Goal: Task Accomplishment & Management: Complete application form

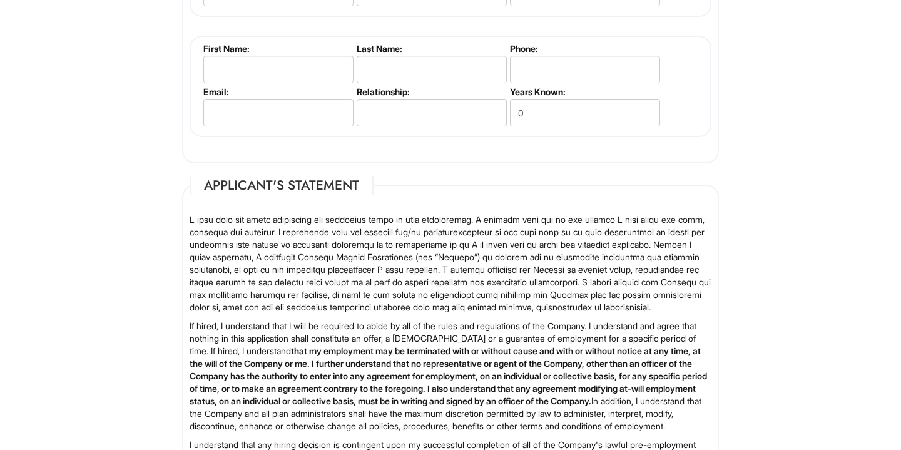
scroll to position [2044, 0]
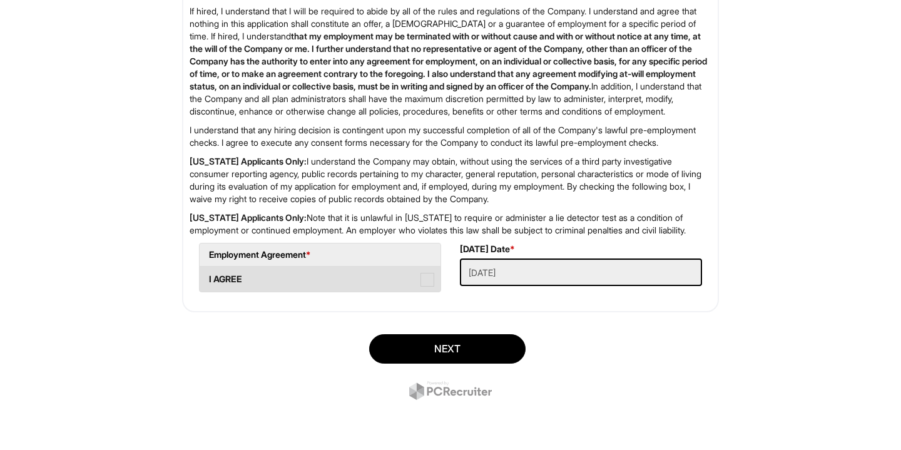
click at [406, 280] on label "I AGREE" at bounding box center [320, 279] width 241 height 25
click at [208, 277] on AGREE "I AGREE" at bounding box center [204, 273] width 8 height 8
checkbox AGREE "true"
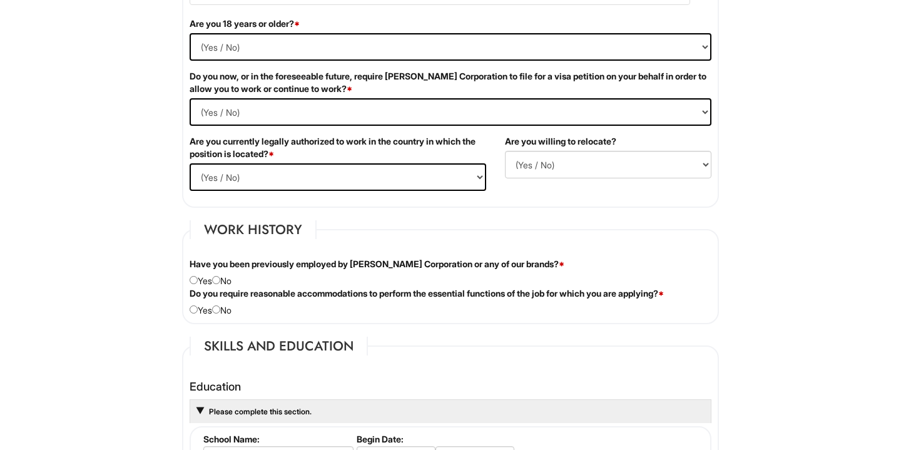
scroll to position [829, 0]
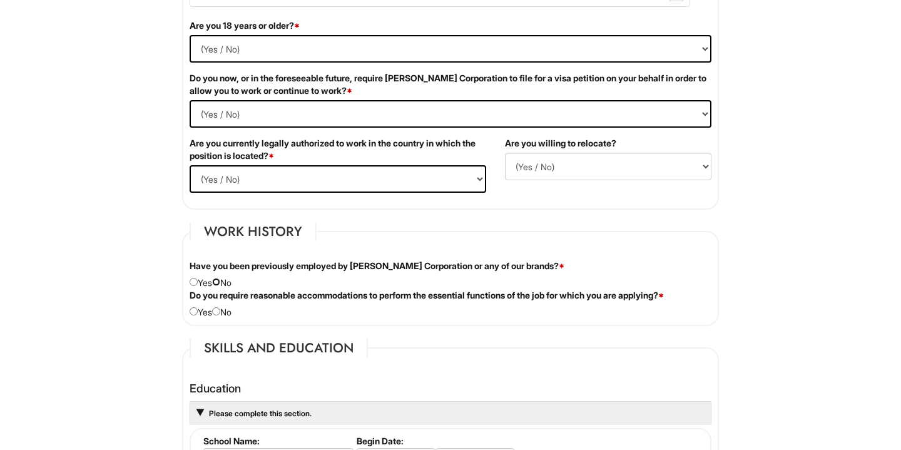
click at [220, 282] on input "radio" at bounding box center [216, 282] width 8 height 8
radio input "true"
click at [218, 312] on input "radio" at bounding box center [216, 311] width 8 height 8
radio input "true"
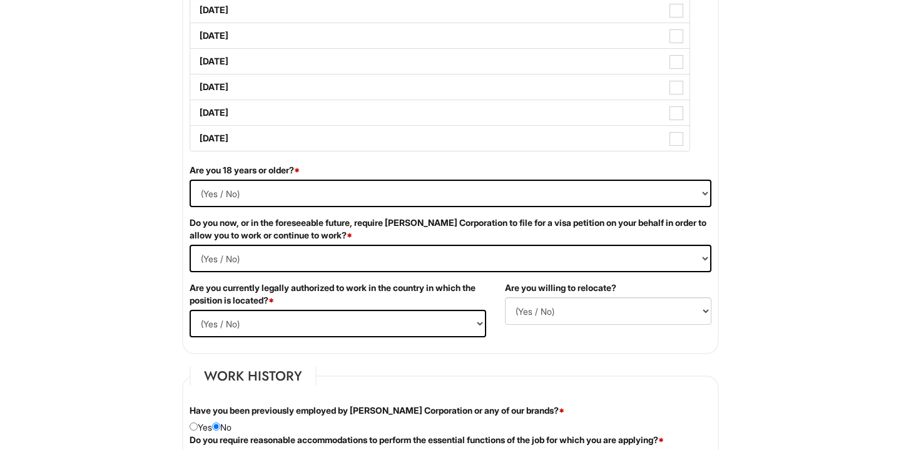
scroll to position [678, 0]
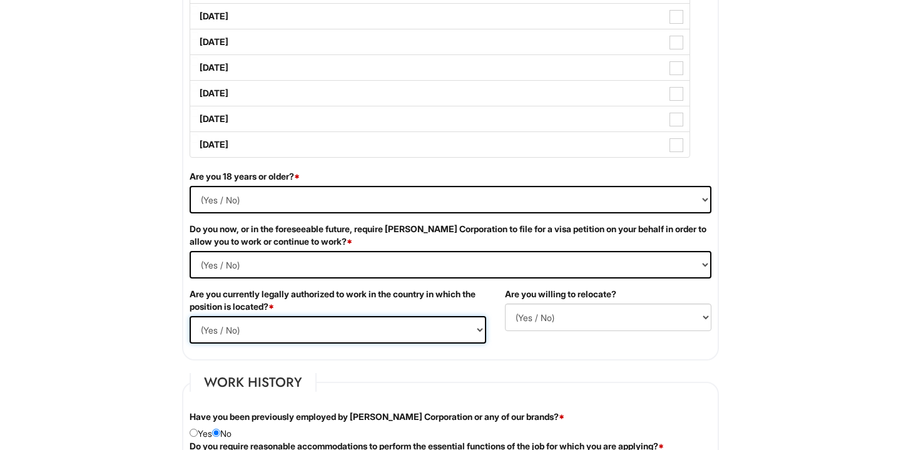
click at [260, 330] on select "(Yes / No) Yes No" at bounding box center [338, 330] width 297 height 28
select select "Yes"
click at [392, 210] on select "(Yes / No) Yes No" at bounding box center [451, 200] width 522 height 28
select select "Yes"
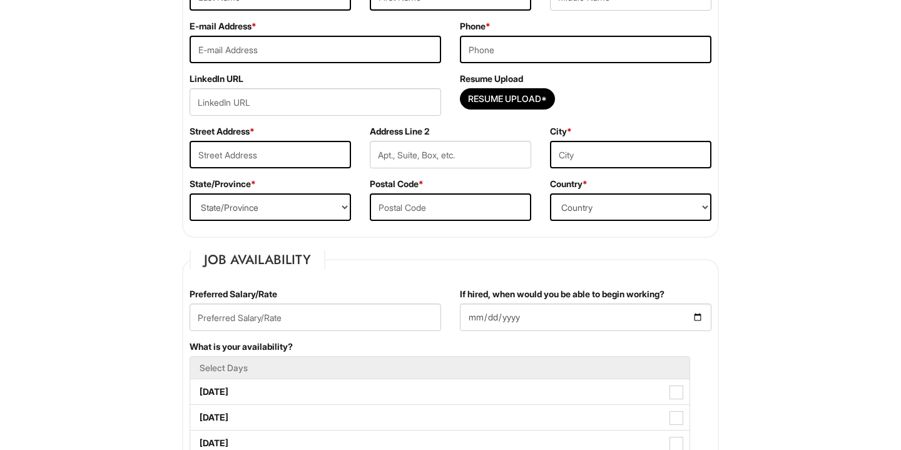
scroll to position [278, 0]
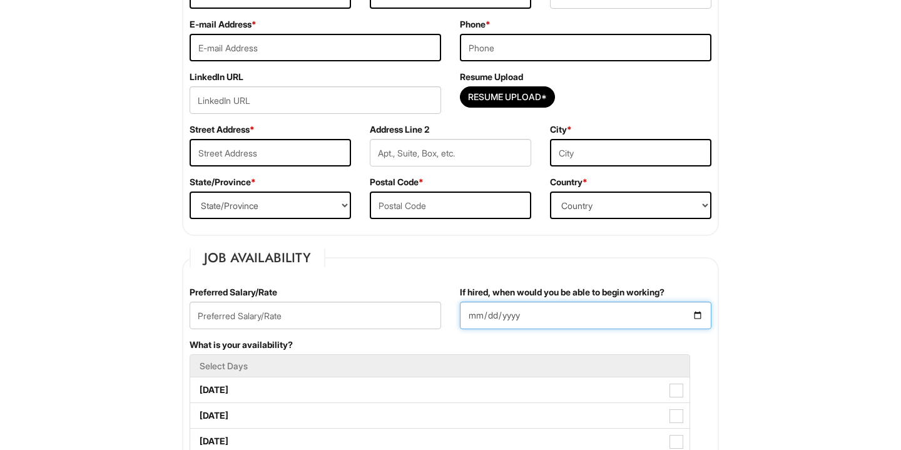
click at [543, 319] on input "If hired, when would you be able to begin working?" at bounding box center [586, 316] width 252 height 28
click at [633, 316] on input "If hired, when would you be able to begin working?" at bounding box center [586, 316] width 252 height 28
click at [703, 313] on input "If hired, when would you be able to begin working?" at bounding box center [586, 316] width 252 height 28
type input "[DATE]"
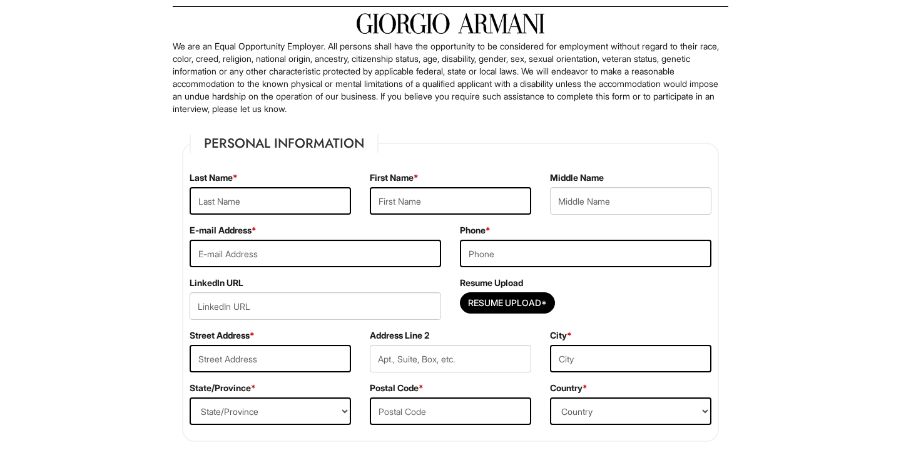
scroll to position [73, 0]
click at [522, 293] on input "Resume Upload*" at bounding box center [508, 302] width 94 height 20
type input "C:\fakepath\[PERSON_NAME] Resume.pdf"
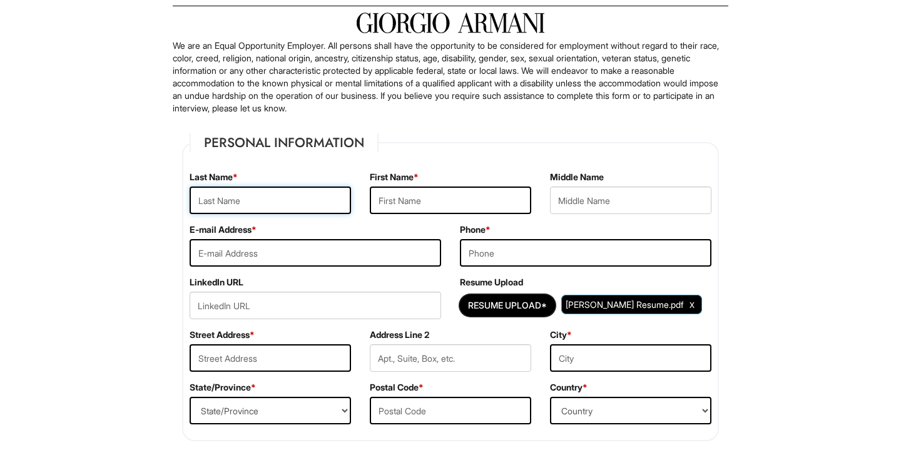
click at [313, 196] on input "text" at bounding box center [270, 200] width 161 height 28
type input "S"
type input "Kaur"
click at [457, 207] on input "text" at bounding box center [450, 200] width 161 height 28
type input "[PERSON_NAME]"
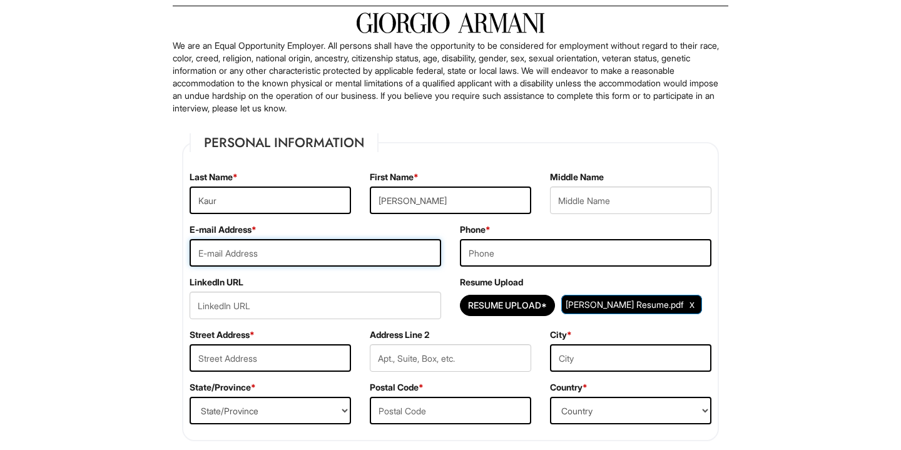
click at [390, 249] on input "email" at bounding box center [316, 253] width 252 height 28
type input "[EMAIL_ADDRESS][DOMAIN_NAME]"
click at [499, 238] on div "Phone *" at bounding box center [586, 249] width 270 height 53
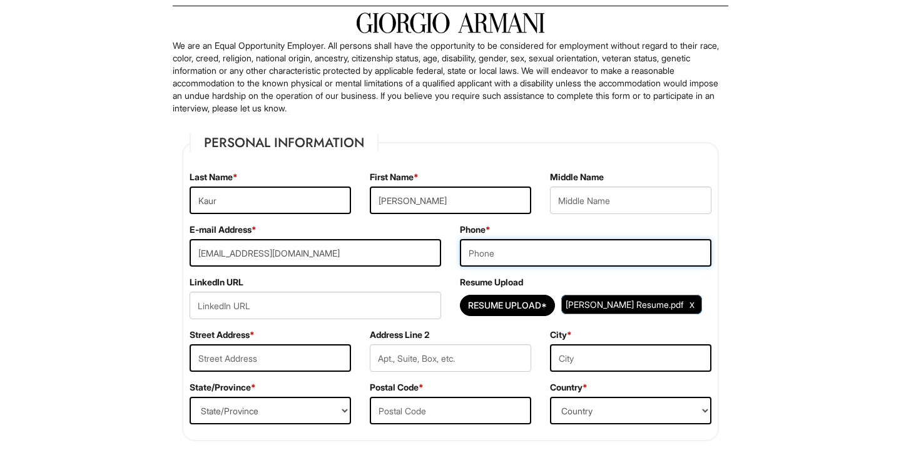
click at [498, 252] on input "tel" at bounding box center [586, 253] width 252 height 28
type input "8"
type input "9177178778"
click at [311, 356] on input "text" at bounding box center [270, 358] width 161 height 28
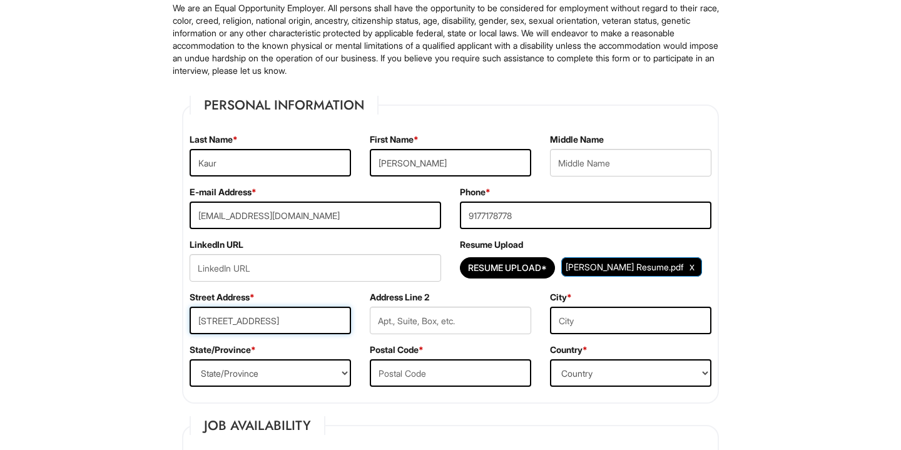
scroll to position [186, 0]
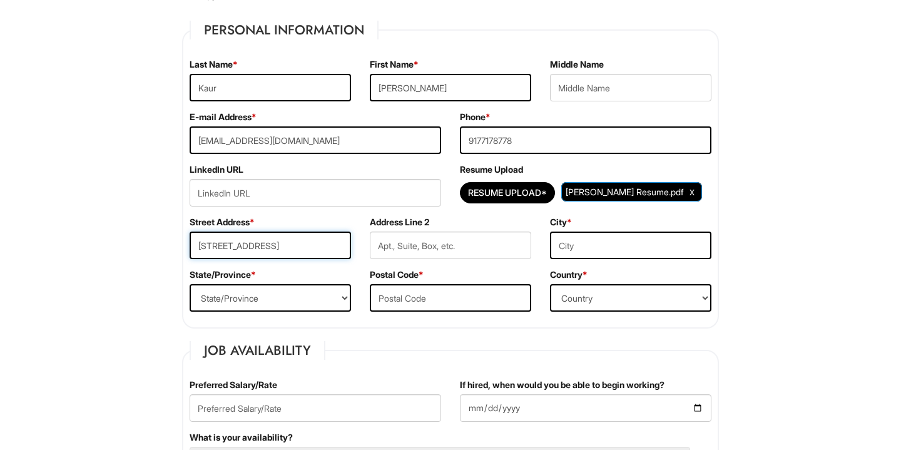
type input "[STREET_ADDRESS]"
click at [290, 302] on select "State/Province [US_STATE] [US_STATE] [US_STATE] [US_STATE] [US_STATE] [US_STATE…" at bounding box center [270, 298] width 161 height 28
select select "NY"
click at [398, 300] on input "text" at bounding box center [450, 298] width 161 height 28
type input "11426"
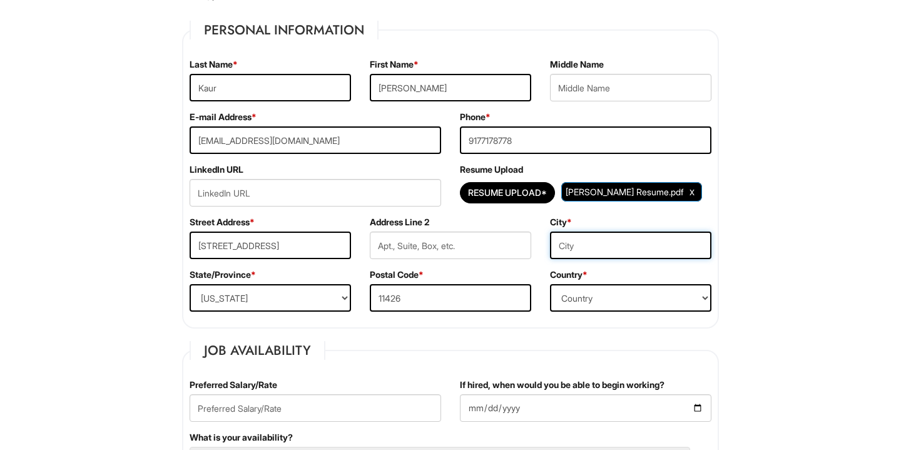
click at [570, 256] on input "text" at bounding box center [630, 246] width 161 height 28
type input "Bellerose"
click at [598, 292] on select "Country [GEOGRAPHIC_DATA] [GEOGRAPHIC_DATA] [GEOGRAPHIC_DATA] [US_STATE] [GEOGR…" at bounding box center [630, 298] width 161 height 28
select select "[GEOGRAPHIC_DATA]"
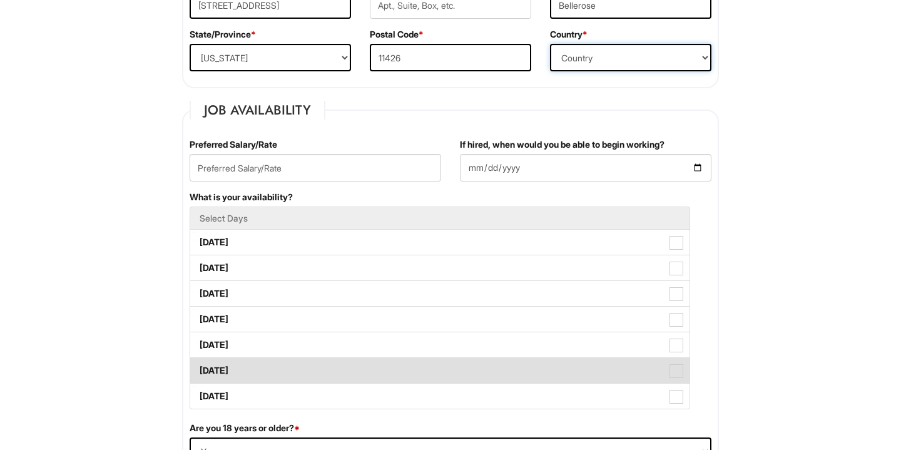
scroll to position [414, 0]
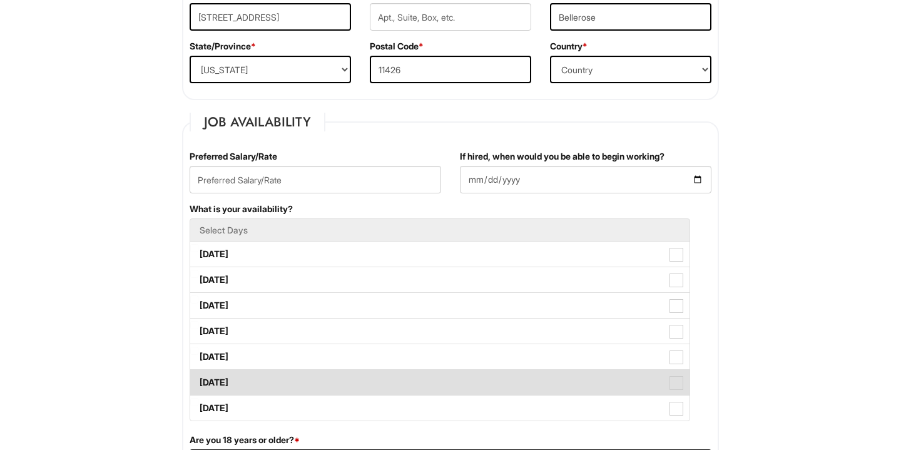
click at [329, 385] on label "[DATE]" at bounding box center [439, 382] width 499 height 25
click at [198, 380] on Available_Saturday "[DATE]" at bounding box center [194, 376] width 8 height 8
checkbox Available_Saturday "true"
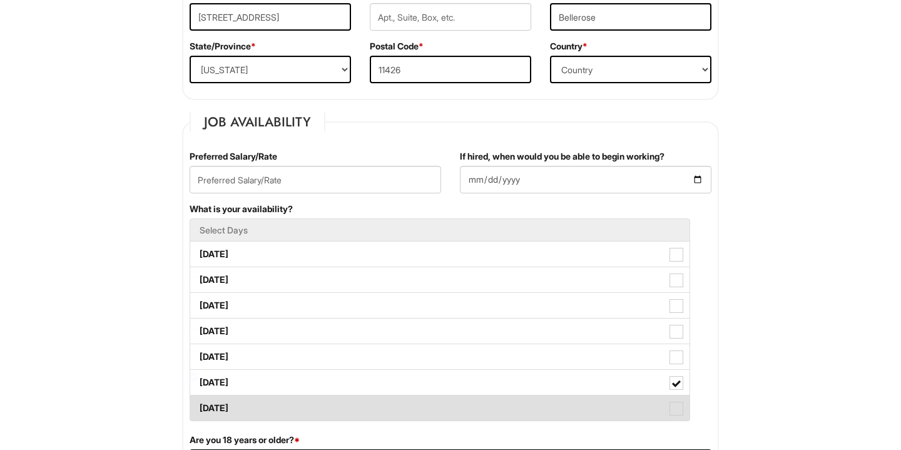
click at [325, 404] on label "[DATE]" at bounding box center [439, 408] width 499 height 25
click at [198, 404] on Available_Sunday "[DATE]" at bounding box center [194, 402] width 8 height 8
checkbox Available_Sunday "true"
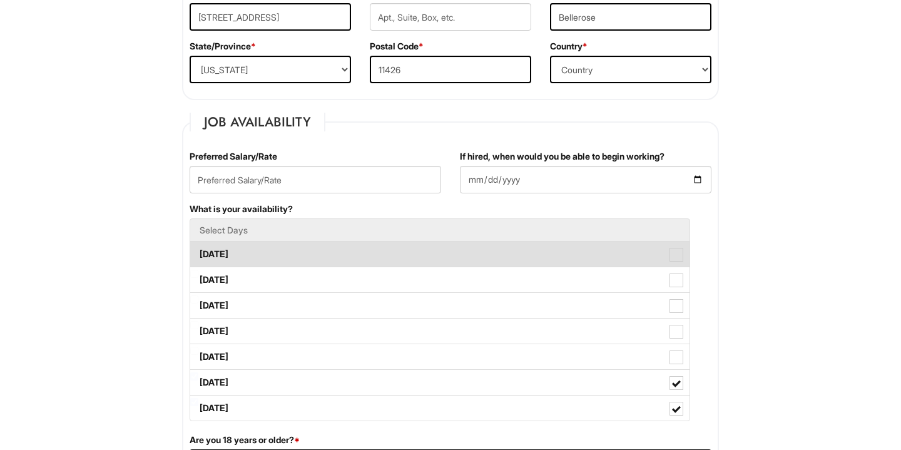
click at [302, 257] on label "[DATE]" at bounding box center [439, 254] width 499 height 25
click at [198, 252] on Available_Monday "[DATE]" at bounding box center [194, 248] width 8 height 8
checkbox Available_Monday "true"
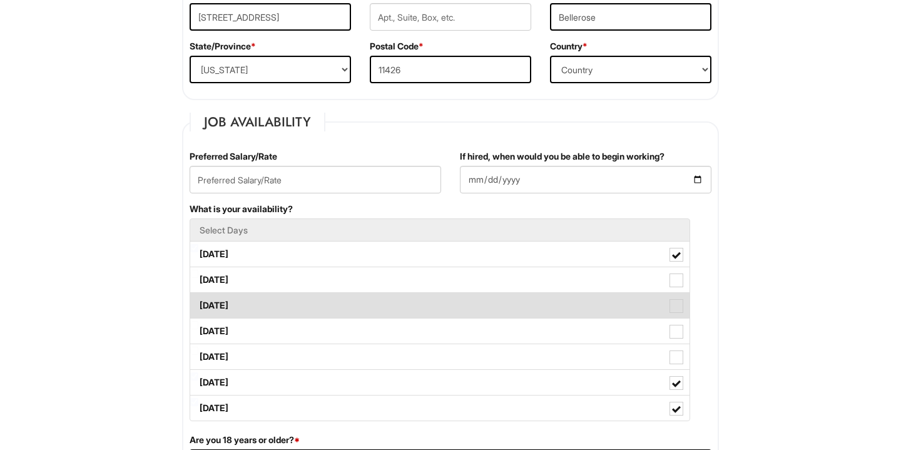
click at [293, 300] on label "[DATE]" at bounding box center [439, 305] width 499 height 25
click at [198, 300] on Available_Wednesday "[DATE]" at bounding box center [194, 299] width 8 height 8
checkbox Available_Wednesday "true"
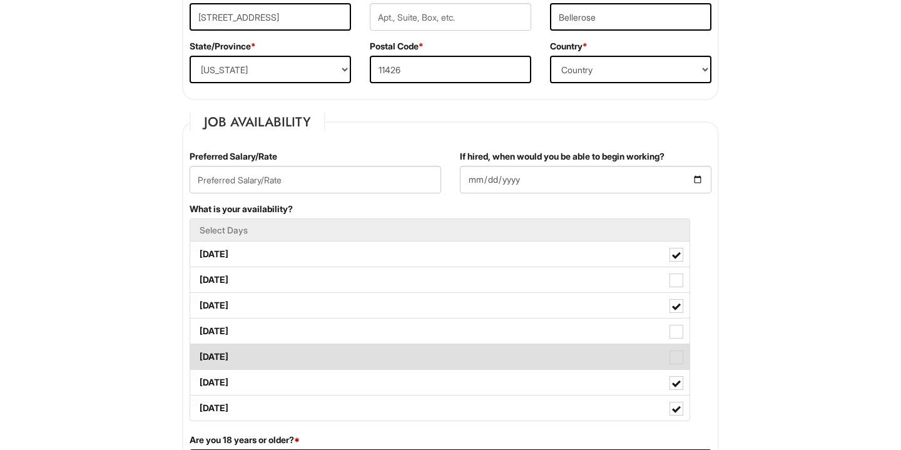
click at [278, 361] on label "[DATE]" at bounding box center [439, 356] width 499 height 25
click at [198, 355] on Available_Friday "[DATE]" at bounding box center [194, 351] width 8 height 8
checkbox Available_Friday "true"
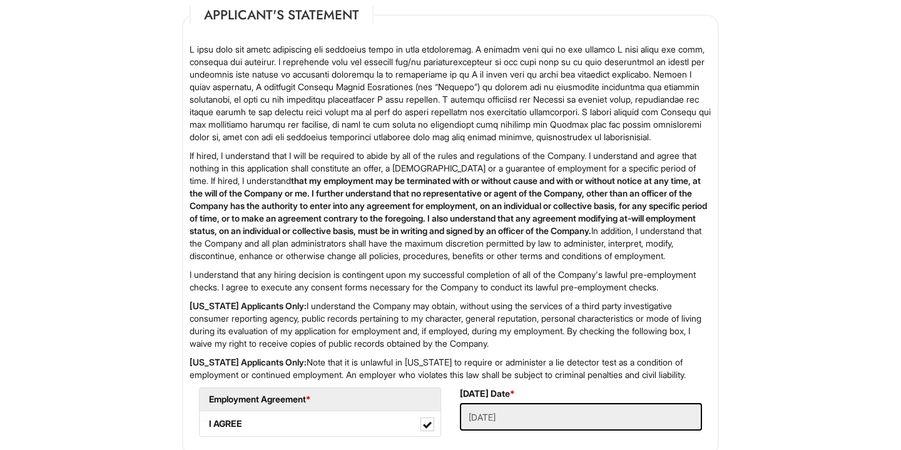
scroll to position [2044, 0]
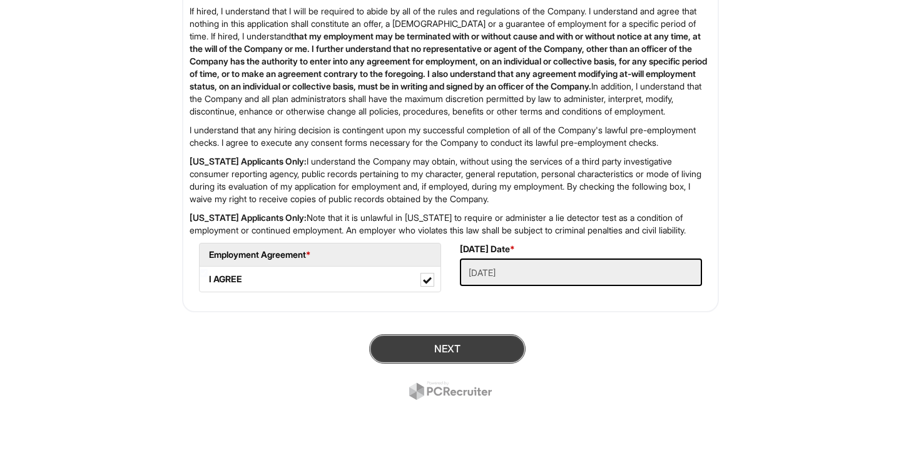
click at [490, 354] on button "Next" at bounding box center [447, 348] width 156 height 29
click at [469, 341] on button "SUBMIT" at bounding box center [447, 348] width 156 height 29
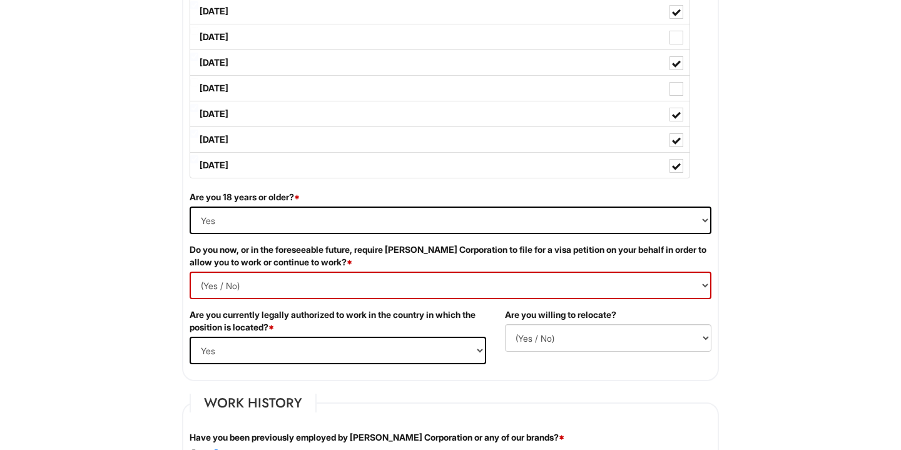
scroll to position [693, 0]
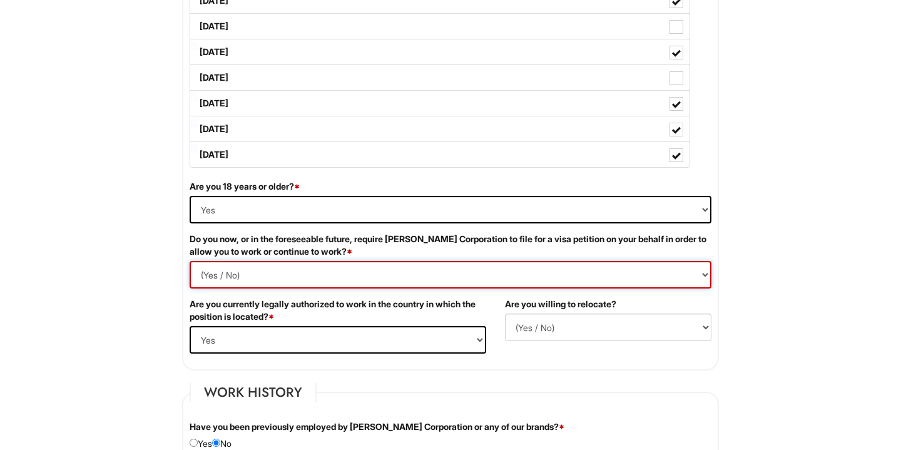
click at [409, 276] on Required "(Yes / No) Yes No" at bounding box center [451, 275] width 522 height 28
select Required "No"
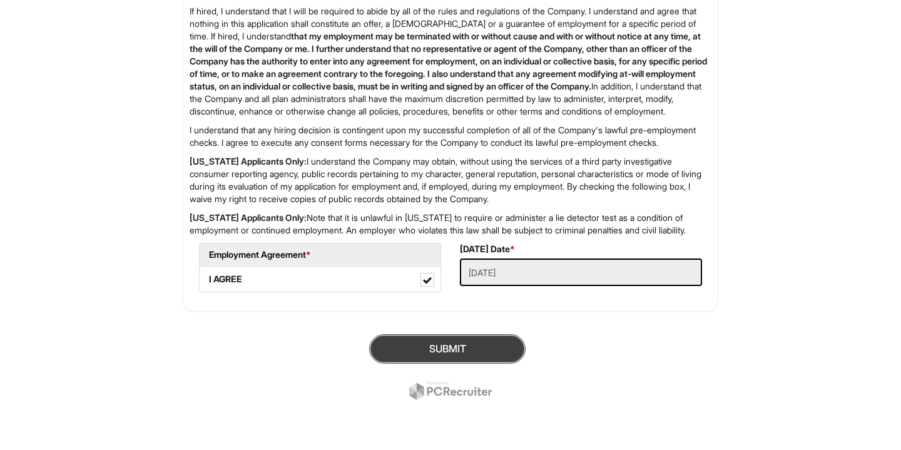
click at [420, 343] on button "SUBMIT" at bounding box center [447, 348] width 156 height 29
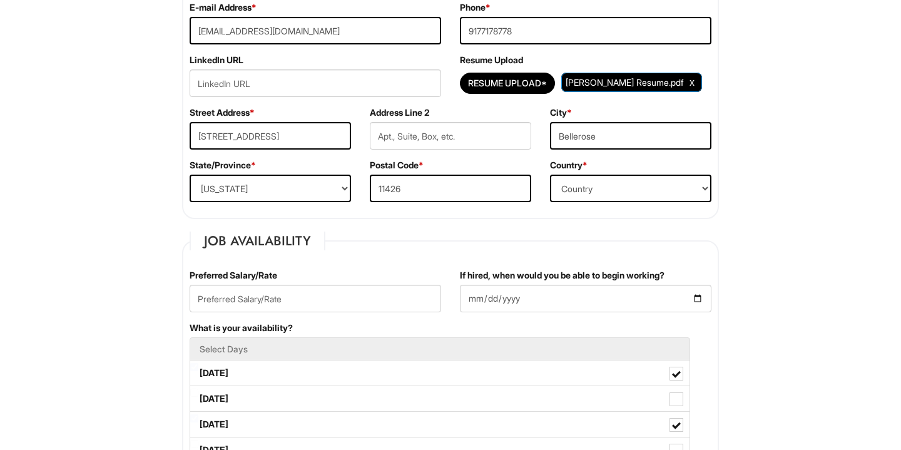
scroll to position [324, 0]
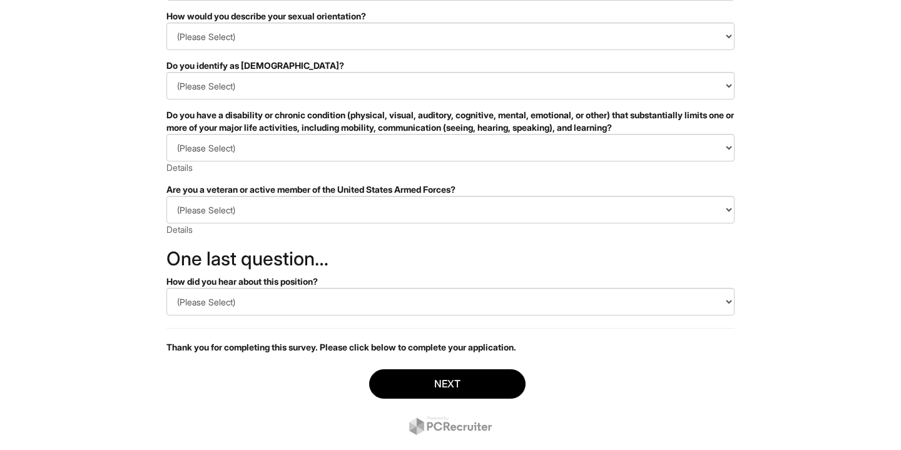
scroll to position [228, 0]
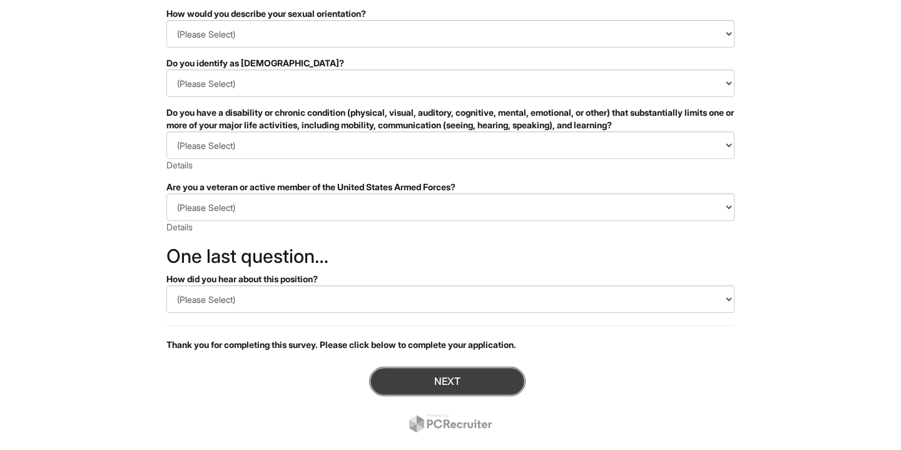
click at [439, 390] on button "Next" at bounding box center [447, 381] width 156 height 29
